Goal: Task Accomplishment & Management: Complete application form

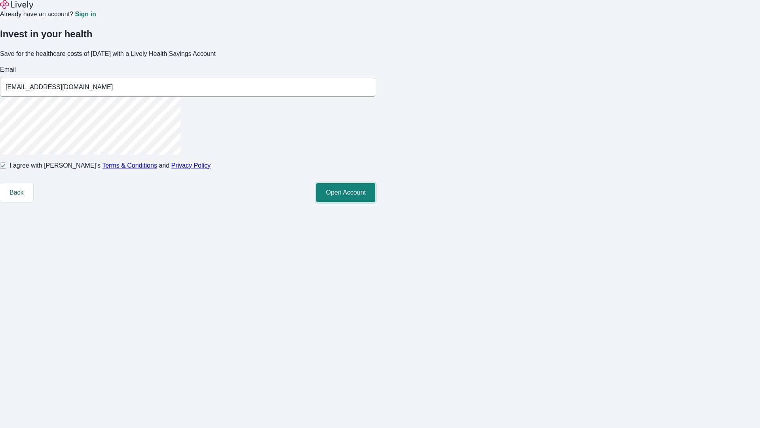
click at [375, 202] on button "Open Account" at bounding box center [345, 192] width 59 height 19
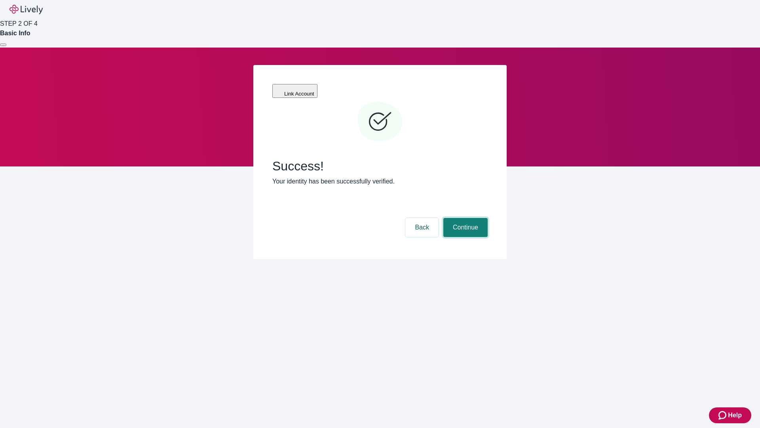
click at [464, 218] on button "Continue" at bounding box center [465, 227] width 44 height 19
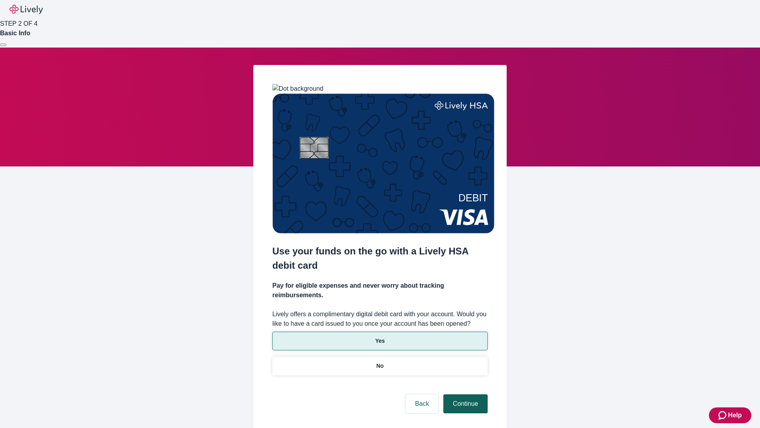
click at [380, 362] on p "No" at bounding box center [381, 366] width 8 height 8
click at [464, 394] on button "Continue" at bounding box center [465, 403] width 44 height 19
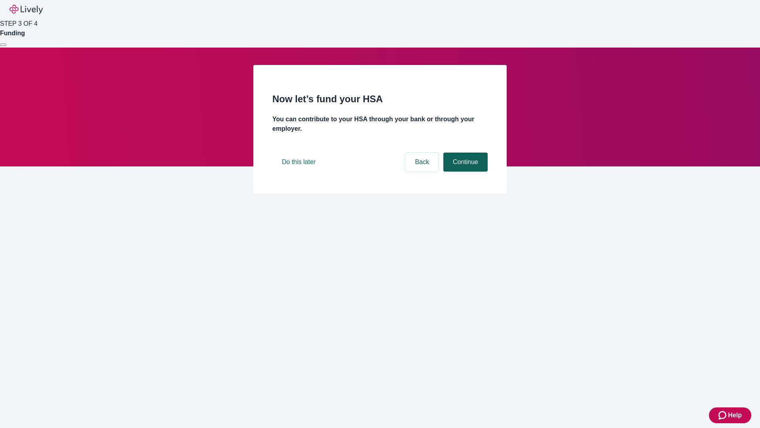
click at [464, 171] on button "Continue" at bounding box center [465, 161] width 44 height 19
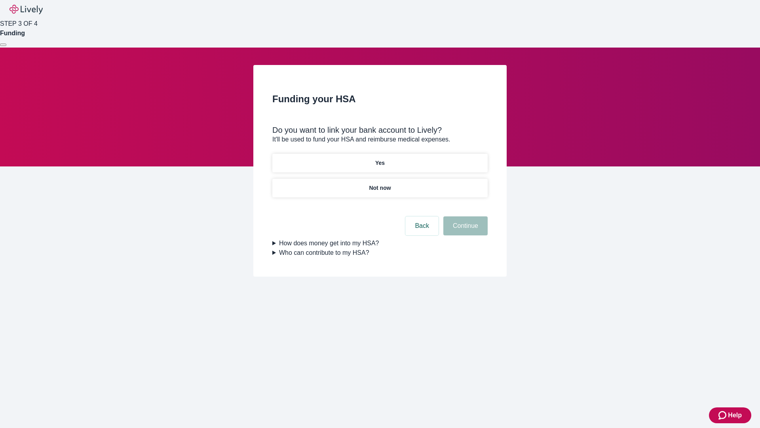
click at [380, 159] on p "Yes" at bounding box center [380, 163] width 10 height 8
click at [464, 216] on button "Continue" at bounding box center [465, 225] width 44 height 19
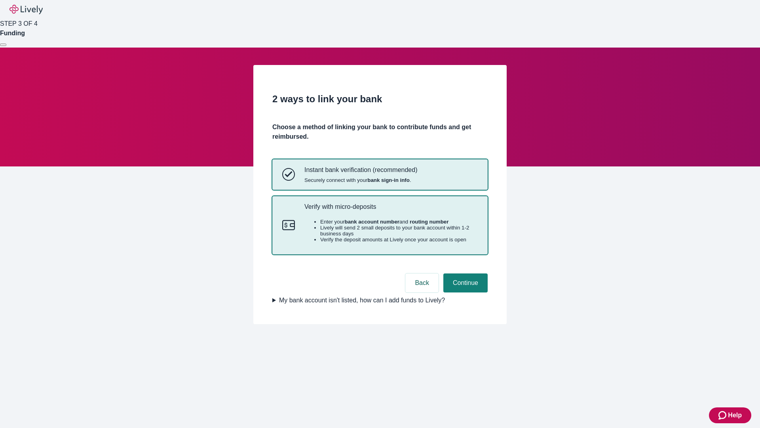
click at [391, 210] on p "Verify with micro-deposits" at bounding box center [391, 207] width 173 height 8
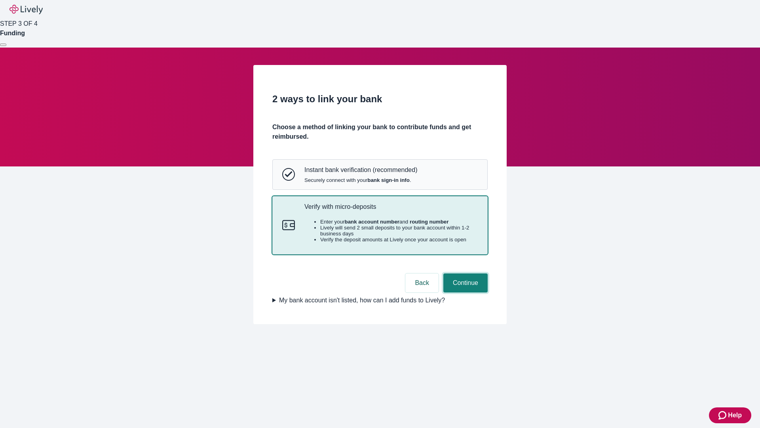
click at [464, 292] on button "Continue" at bounding box center [465, 282] width 44 height 19
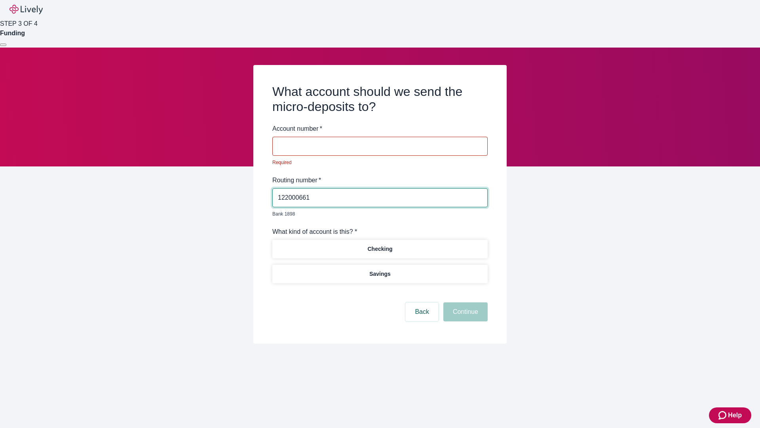
type input "122000661"
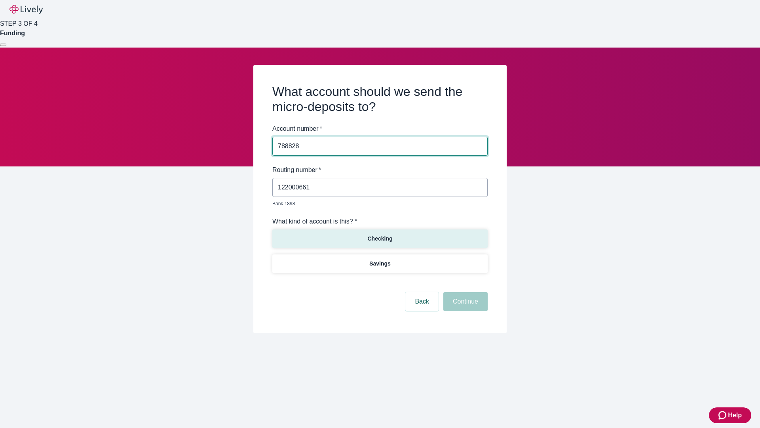
type input "788828"
click at [380, 234] on p "Checking" at bounding box center [379, 238] width 25 height 8
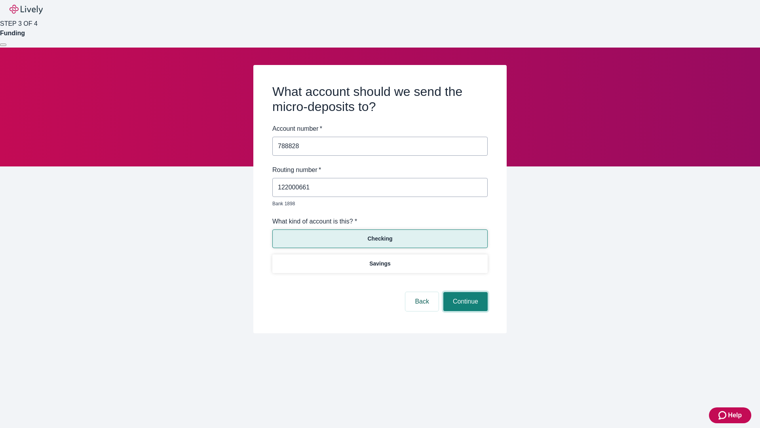
click at [464, 292] on button "Continue" at bounding box center [465, 301] width 44 height 19
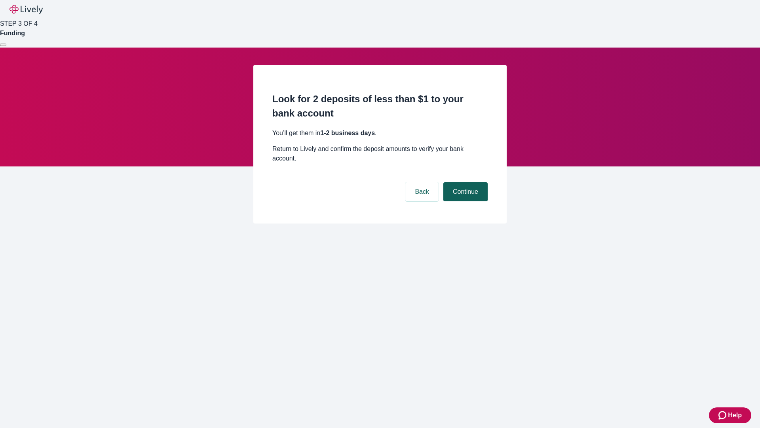
click at [464, 182] on button "Continue" at bounding box center [465, 191] width 44 height 19
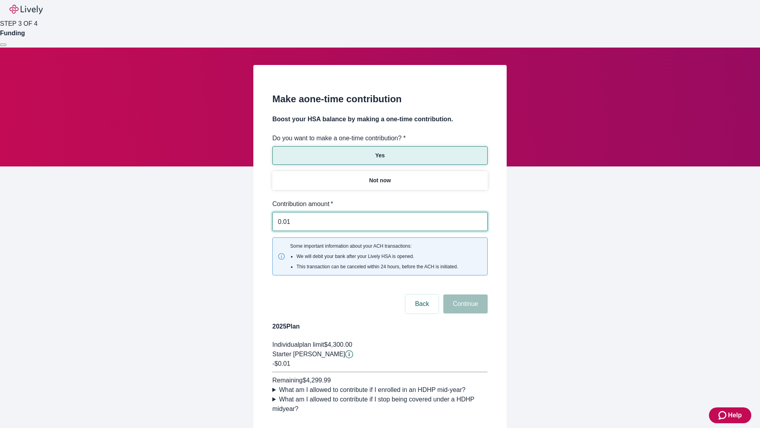
type input "0.01"
click at [464, 294] on button "Continue" at bounding box center [465, 303] width 44 height 19
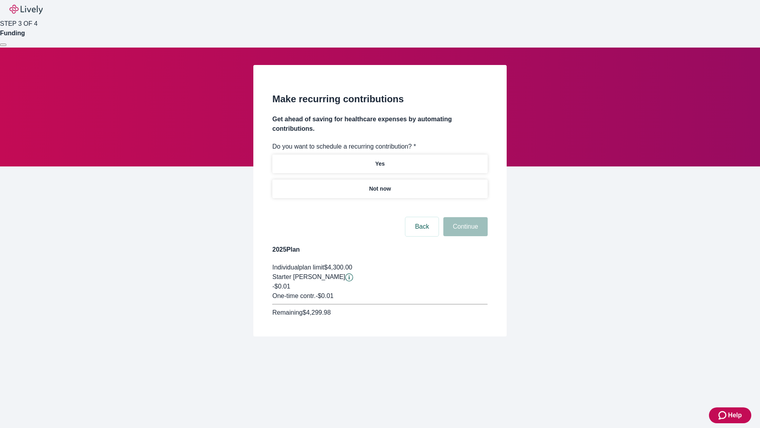
click at [380, 185] on p "Not now" at bounding box center [380, 189] width 22 height 8
click at [464, 217] on button "Continue" at bounding box center [465, 226] width 44 height 19
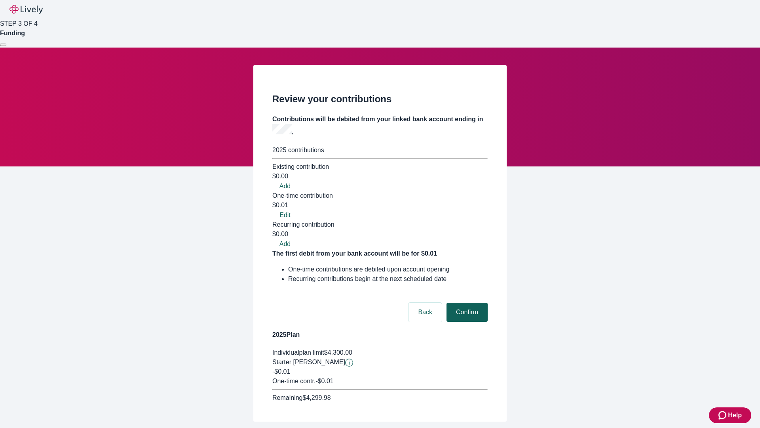
click at [466, 303] on button "Confirm" at bounding box center [467, 312] width 41 height 19
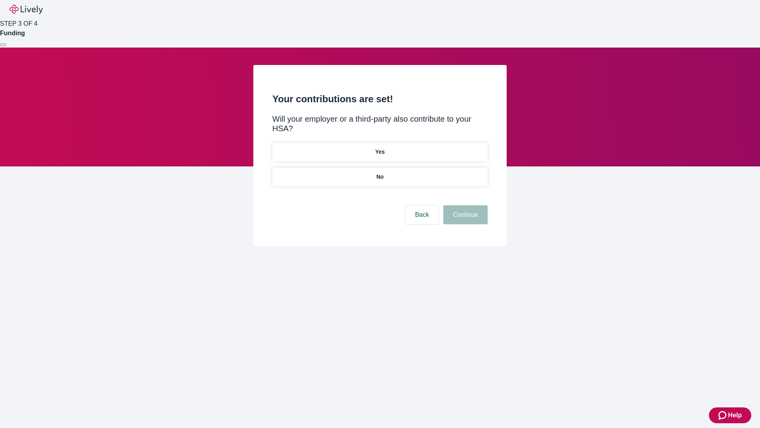
click at [380, 173] on p "No" at bounding box center [381, 177] width 8 height 8
click at [464, 205] on button "Continue" at bounding box center [465, 214] width 44 height 19
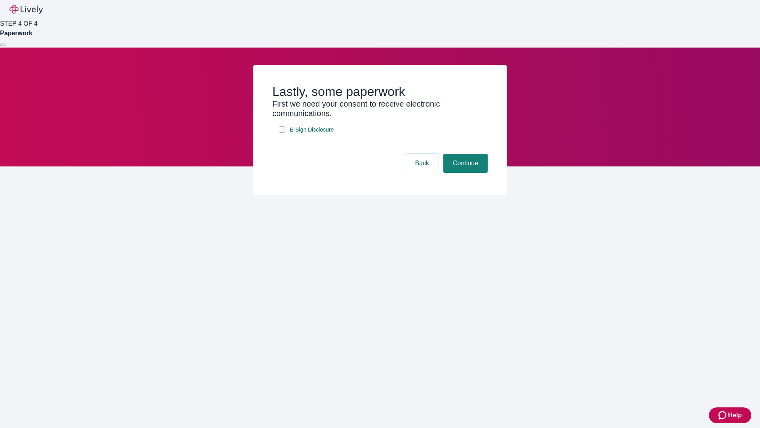
click at [282, 133] on input "E-Sign Disclosure" at bounding box center [282, 129] width 6 height 6
checkbox input "true"
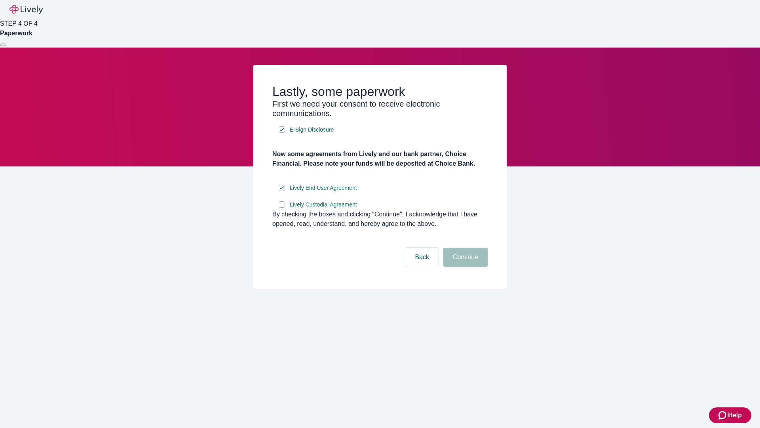
click at [282, 207] on input "Lively Custodial Agreement" at bounding box center [282, 204] width 6 height 6
checkbox input "true"
click at [464, 266] on button "Continue" at bounding box center [465, 256] width 44 height 19
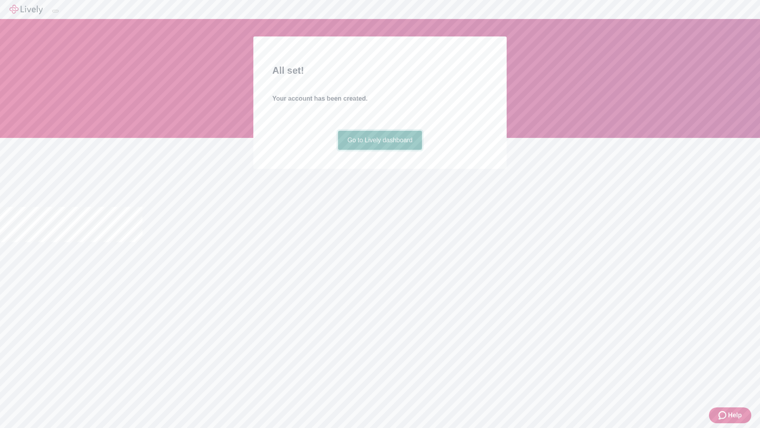
click at [380, 150] on link "Go to Lively dashboard" at bounding box center [380, 140] width 84 height 19
